Goal: Transaction & Acquisition: Purchase product/service

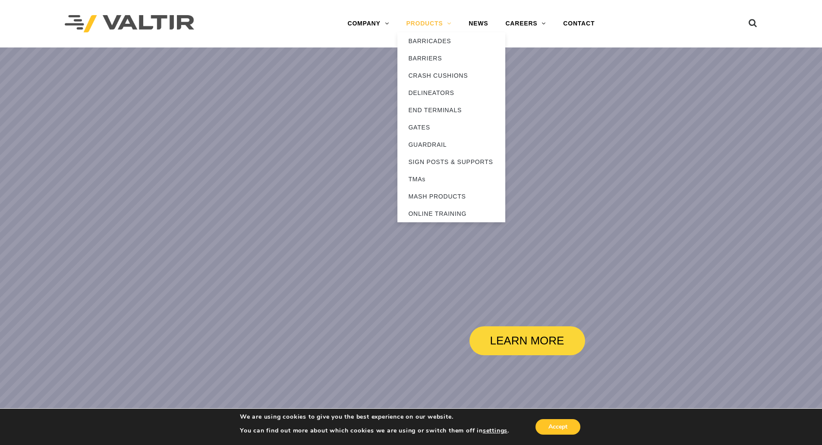
click at [447, 28] on link "PRODUCTS" at bounding box center [429, 23] width 63 height 17
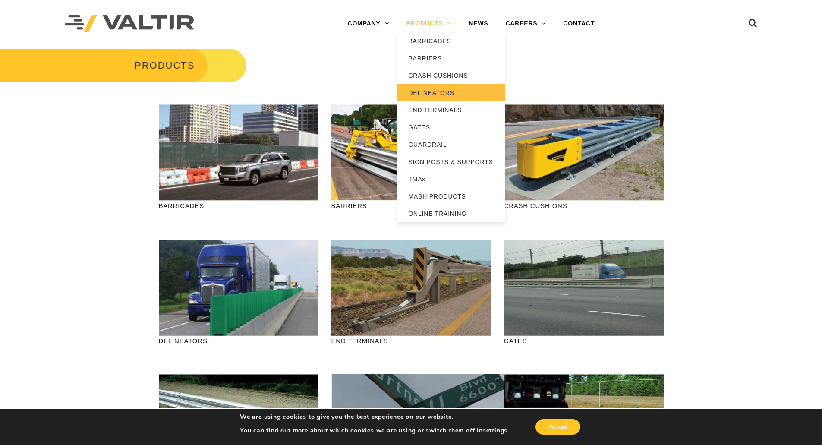
click at [441, 88] on link "DELINEATORS" at bounding box center [452, 92] width 108 height 17
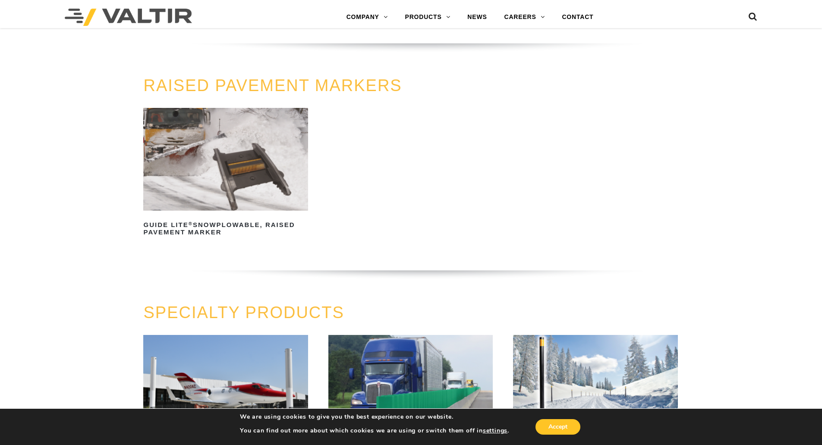
scroll to position [461, 0]
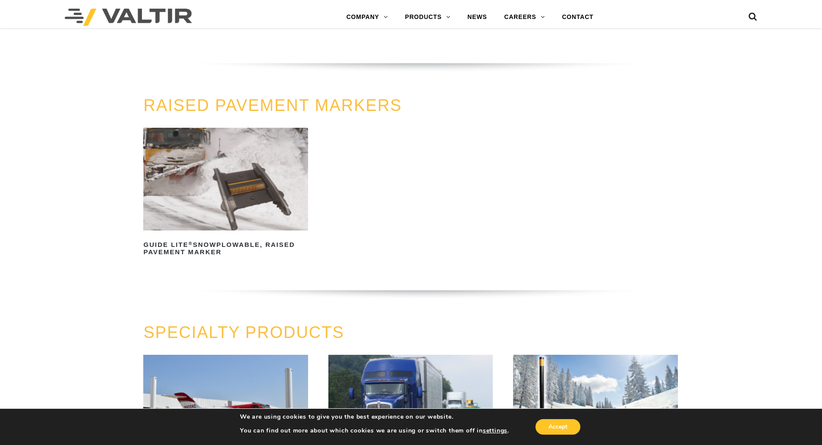
click at [224, 201] on img at bounding box center [225, 179] width 164 height 103
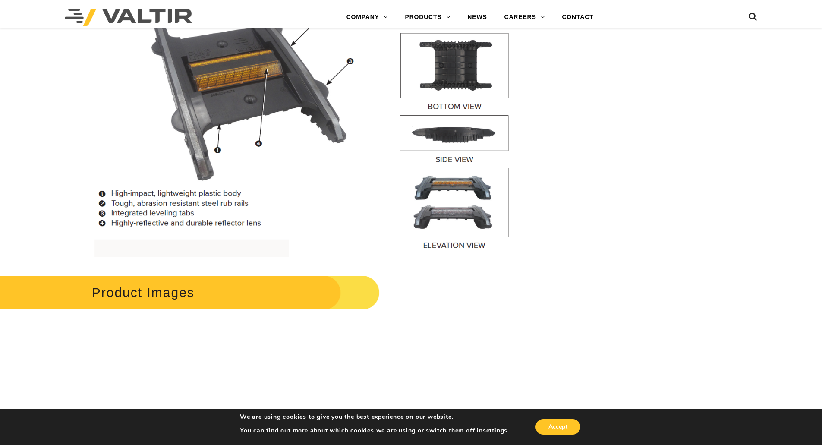
scroll to position [863, 0]
